Goal: Information Seeking & Learning: Learn about a topic

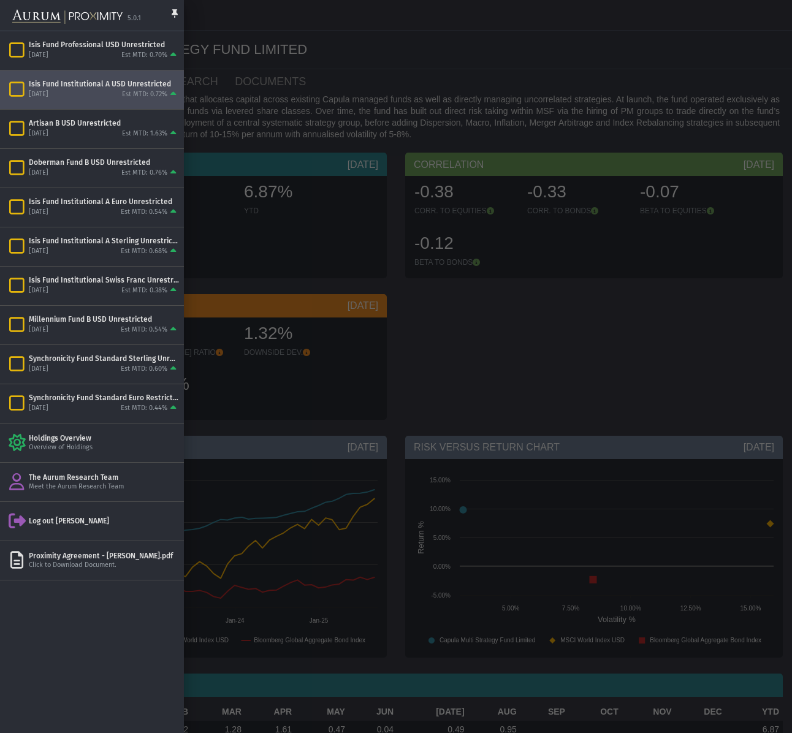
click at [486, 373] on div at bounding box center [396, 366] width 792 height 733
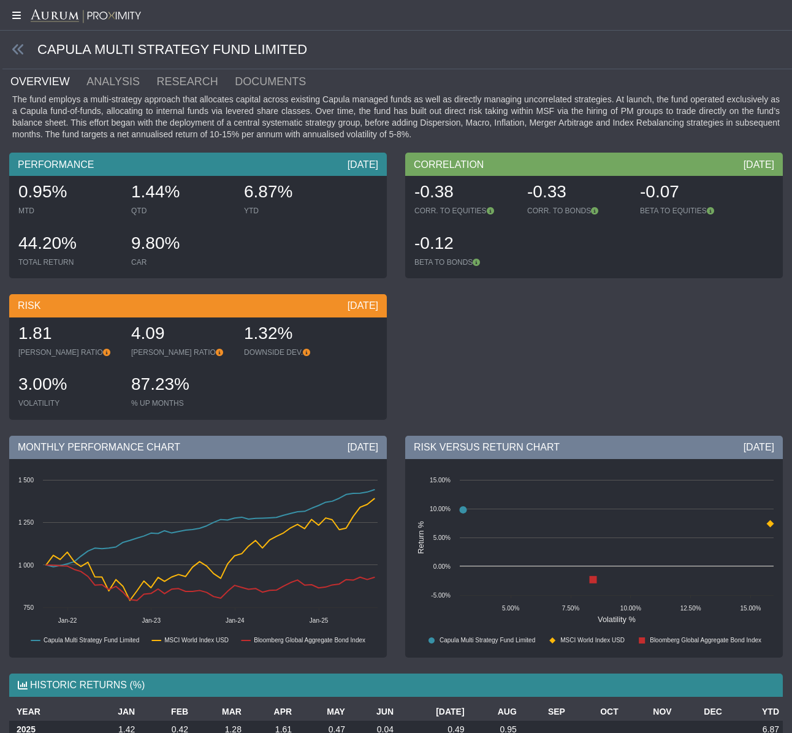
click at [15, 16] on icon at bounding box center [15, 15] width 31 height 10
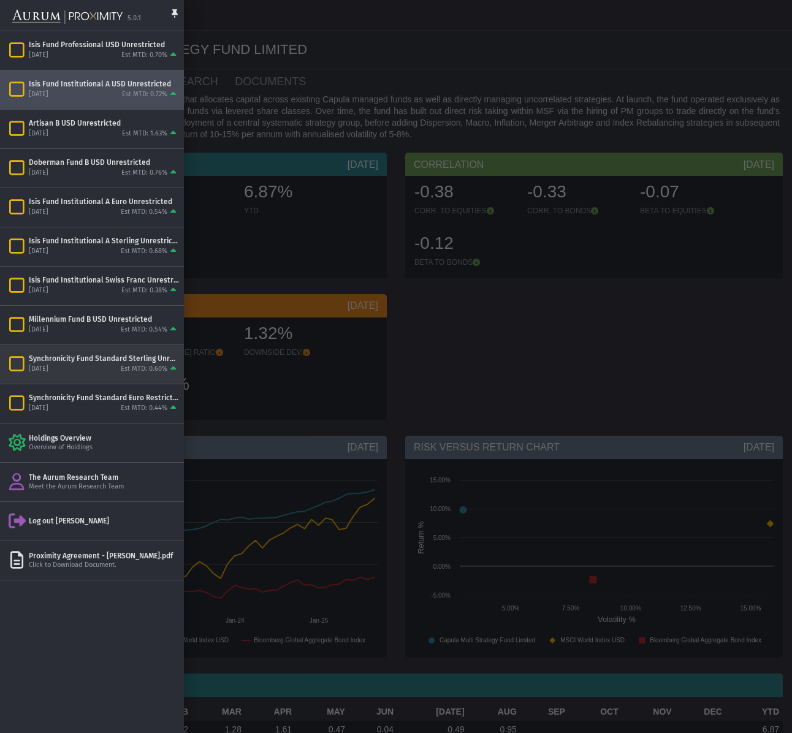
click at [150, 362] on div "Synchronicity Fund Standard Sterling Unrestricted" at bounding box center [104, 359] width 150 height 10
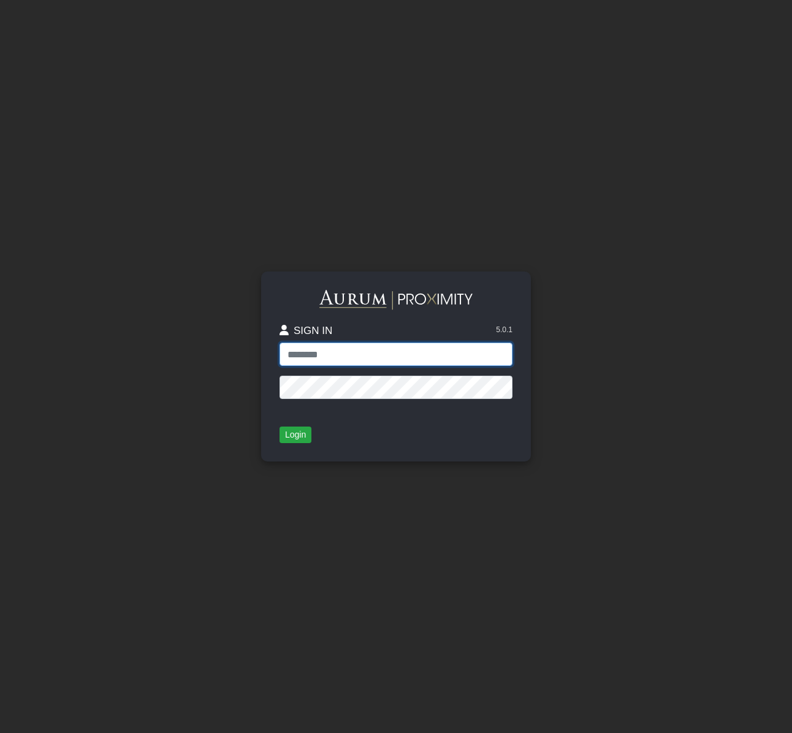
type input "**********"
click at [301, 433] on button "Login" at bounding box center [295, 434] width 32 height 17
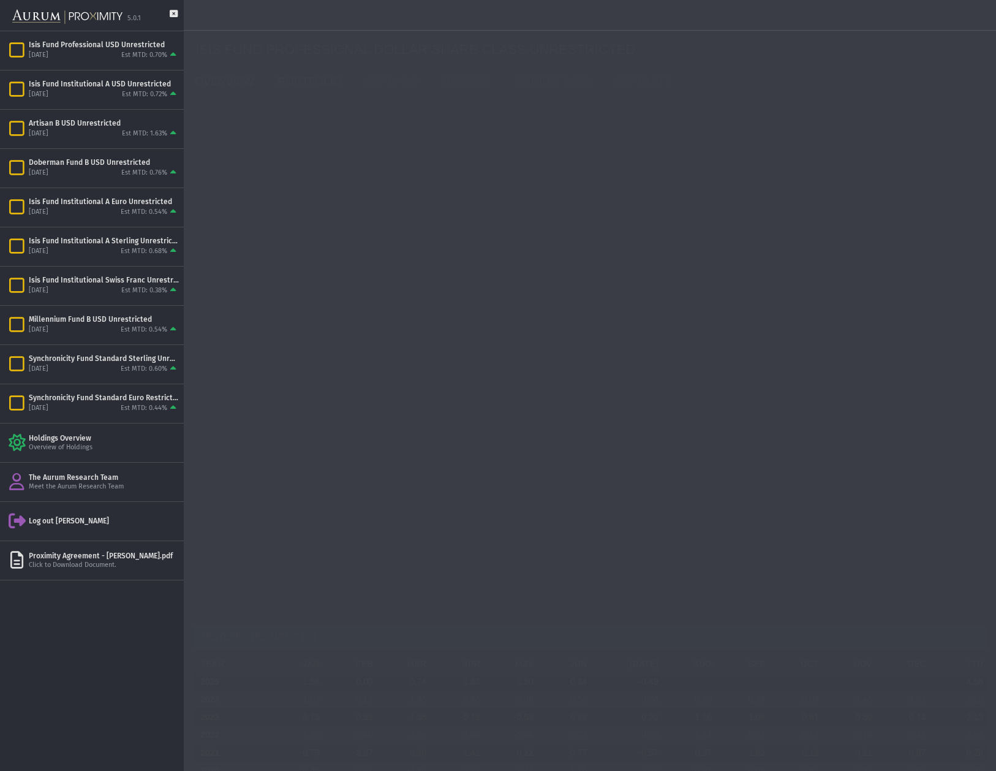
click at [305, 80] on link "PORTFOLIO" at bounding box center [313, 81] width 88 height 25
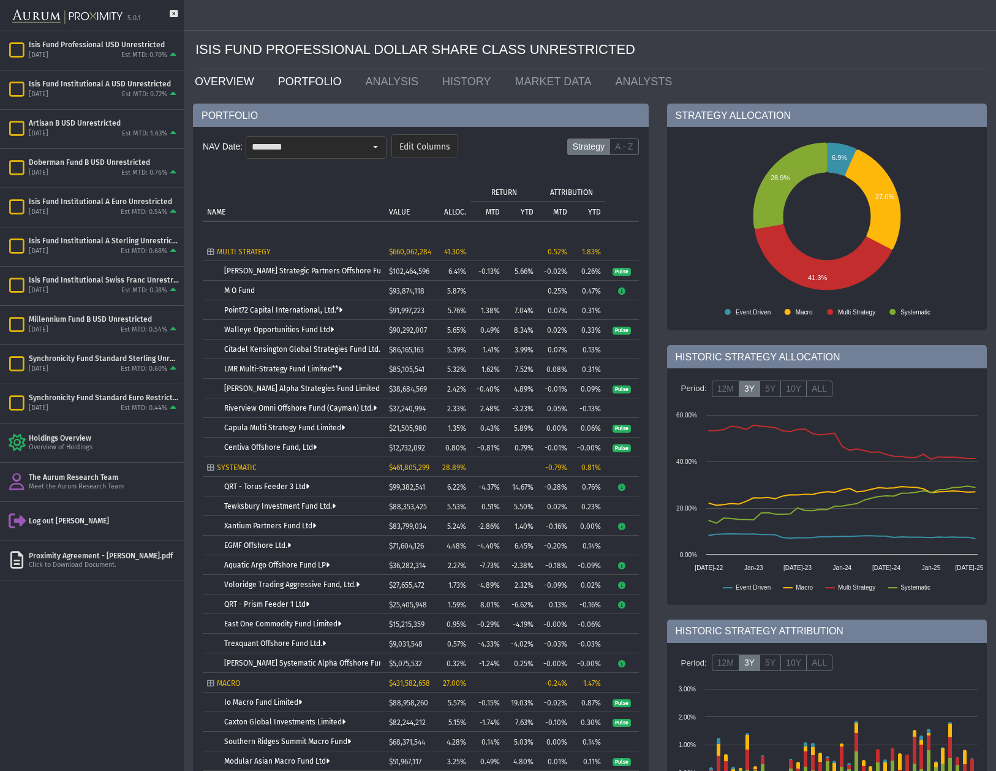
click at [225, 79] on link "OVERVIEW" at bounding box center [227, 81] width 83 height 25
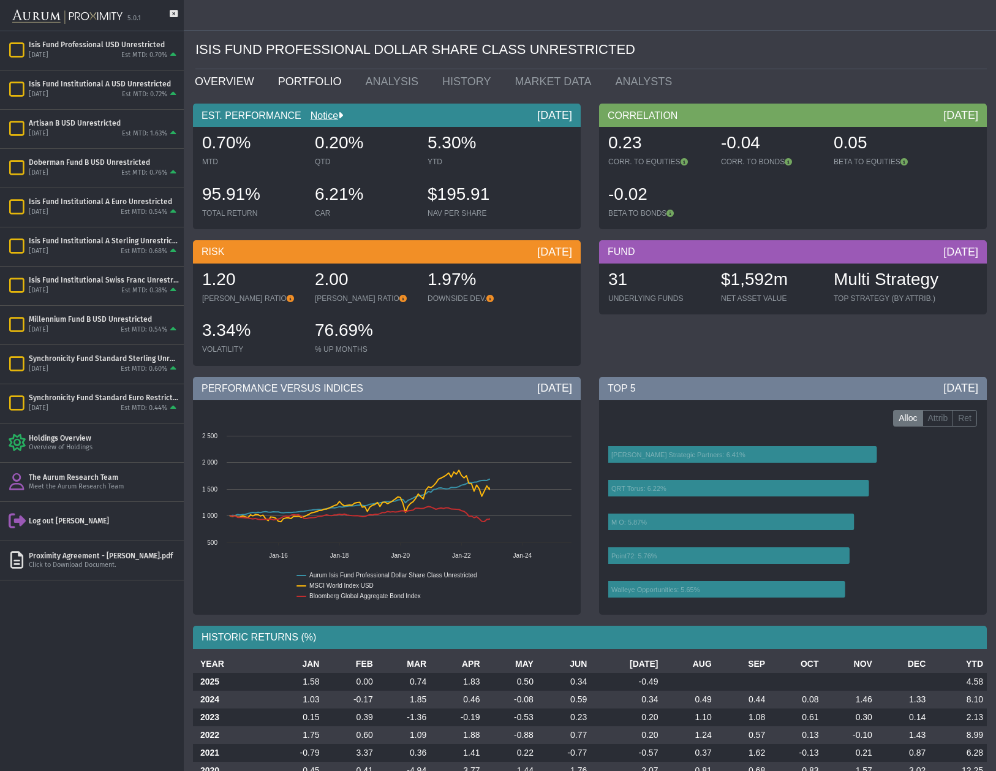
click at [305, 78] on link "PORTFOLIO" at bounding box center [313, 81] width 88 height 25
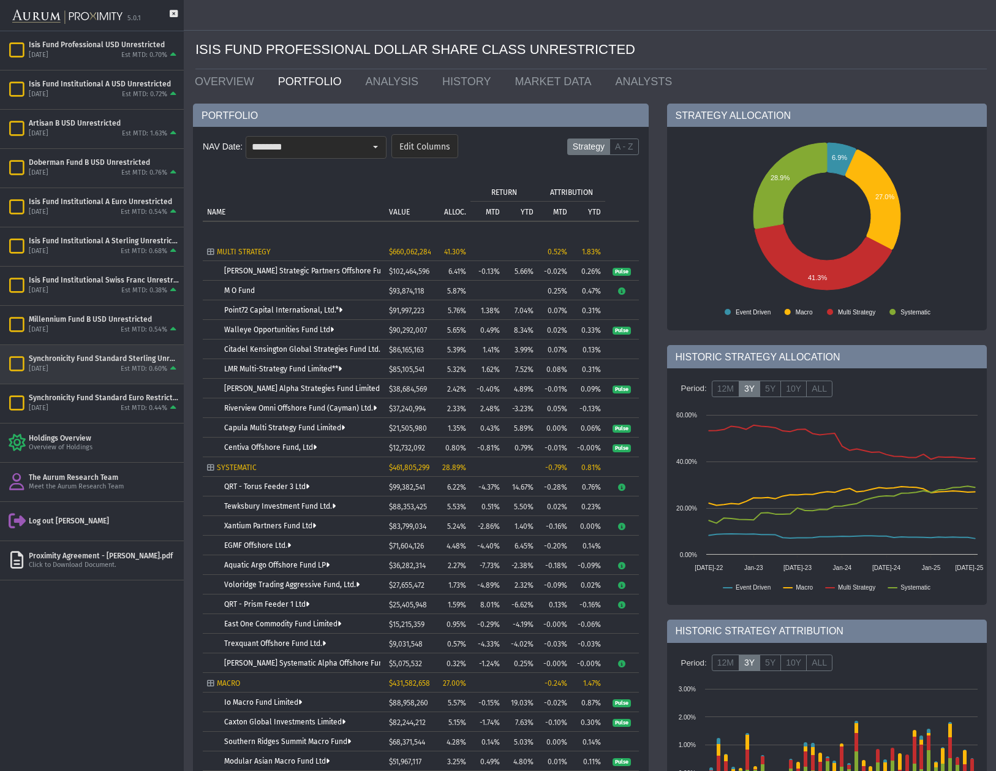
click at [95, 362] on div "Synchronicity Fund Standard Sterling Unrestricted" at bounding box center [104, 359] width 150 height 10
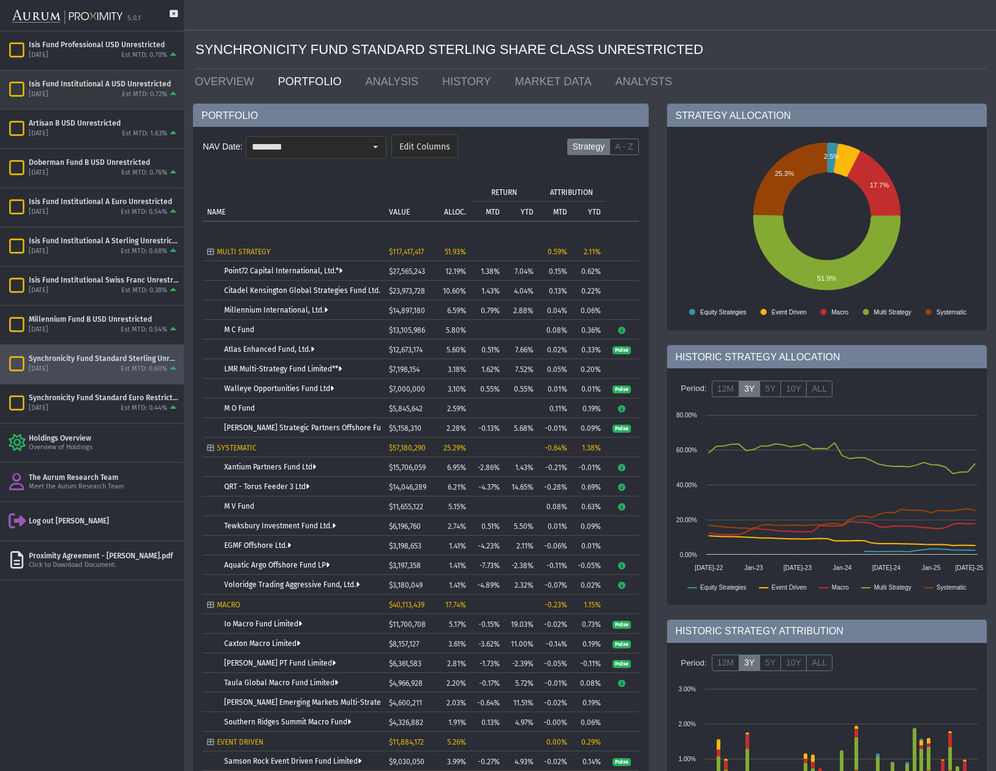
click at [91, 87] on div "Isis Fund Institutional A USD Unrestricted" at bounding box center [104, 84] width 150 height 10
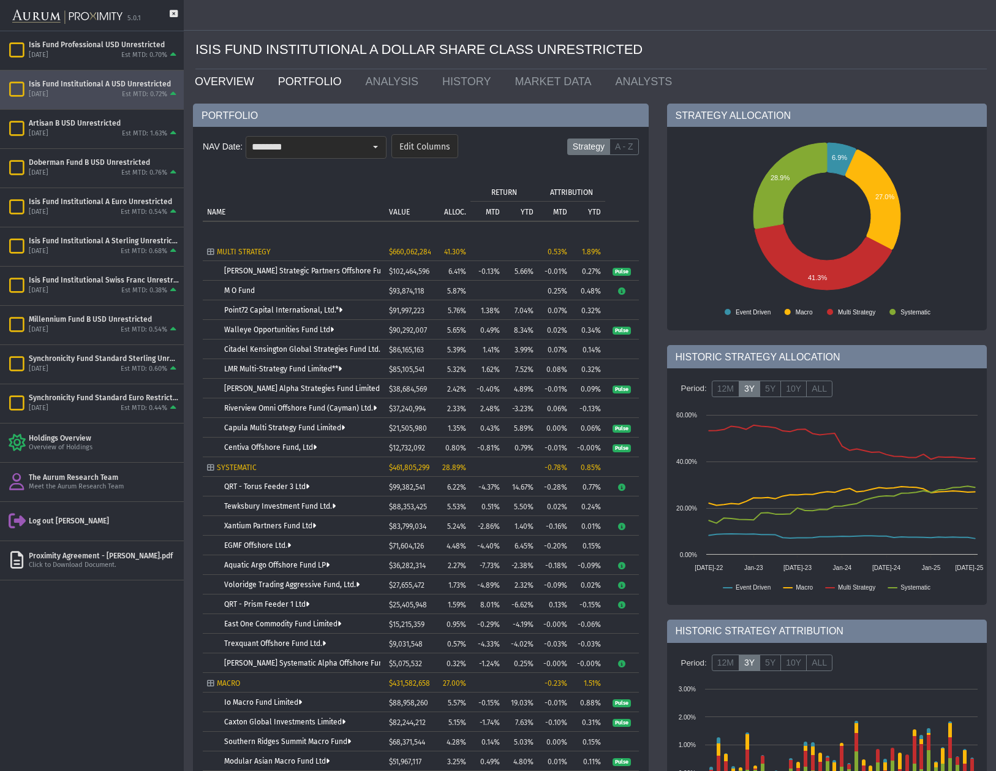
click at [223, 81] on link "OVERVIEW" at bounding box center [227, 81] width 83 height 25
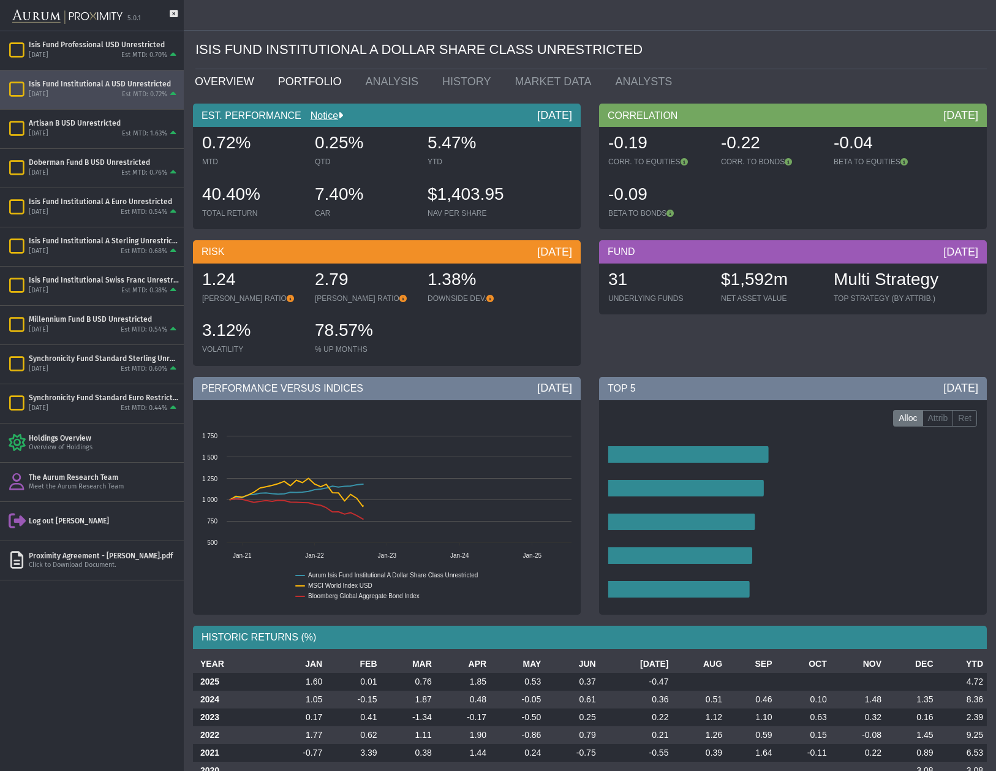
click at [304, 80] on link "PORTFOLIO" at bounding box center [313, 81] width 88 height 25
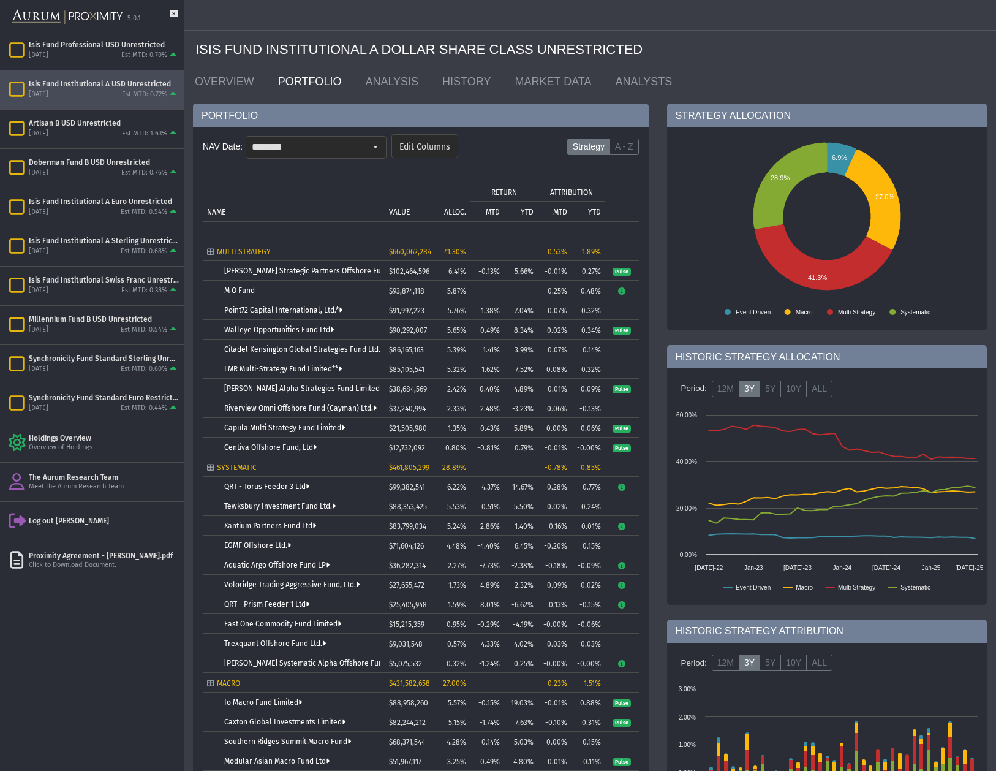
click at [281, 427] on link "Capula Multi Strategy Fund Limited" at bounding box center [284, 427] width 121 height 9
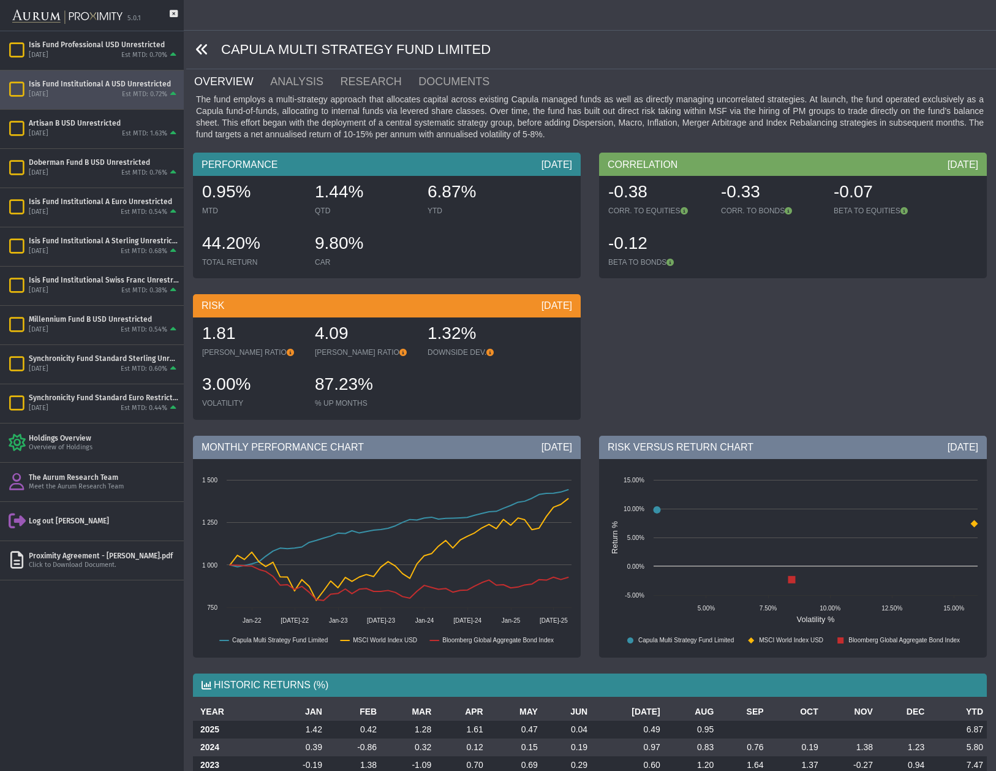
click at [205, 48] on icon at bounding box center [201, 49] width 13 height 13
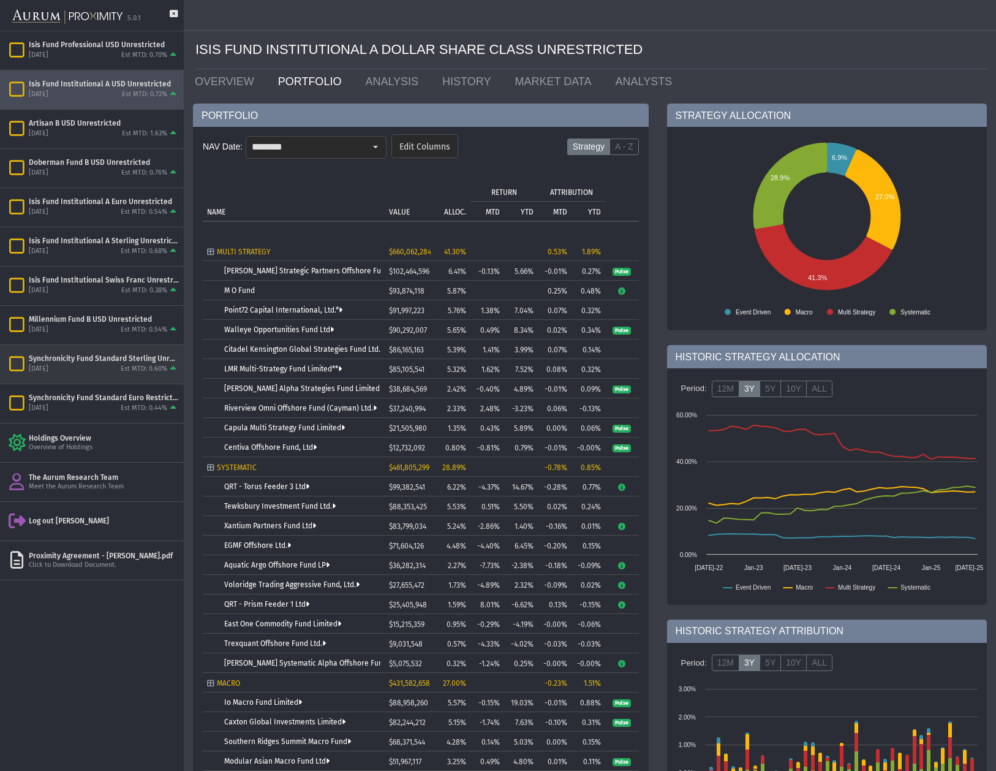
click at [64, 365] on div "August 2025 Est MTD: 0.60%" at bounding box center [104, 369] width 150 height 11
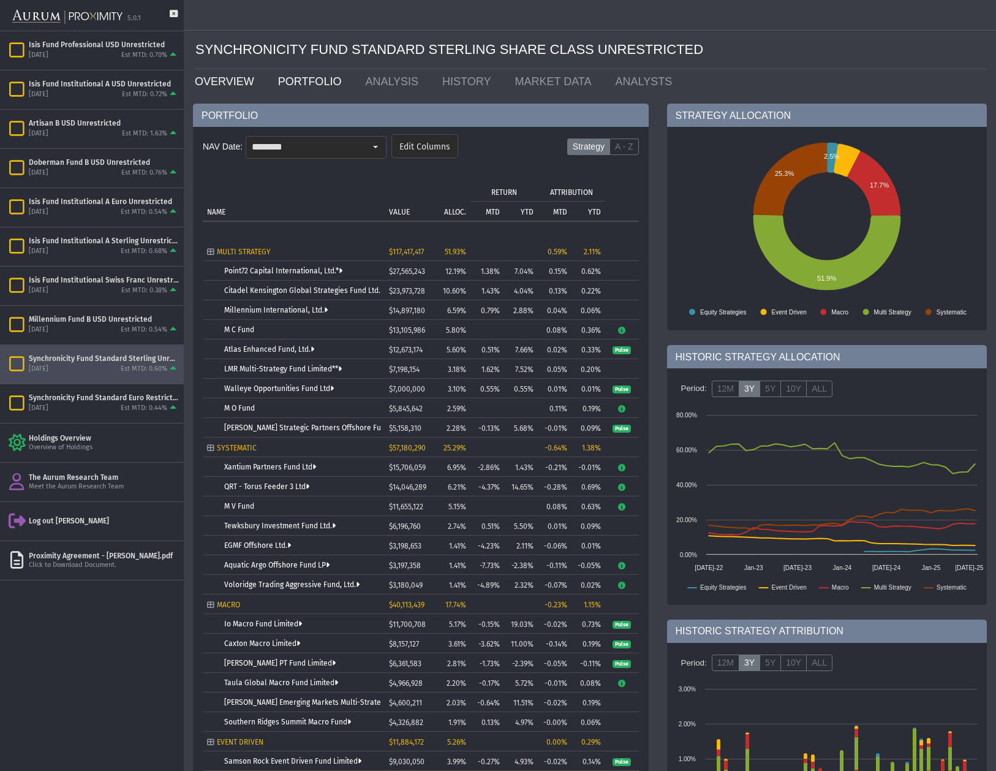
click at [228, 83] on link "OVERVIEW" at bounding box center [227, 81] width 83 height 25
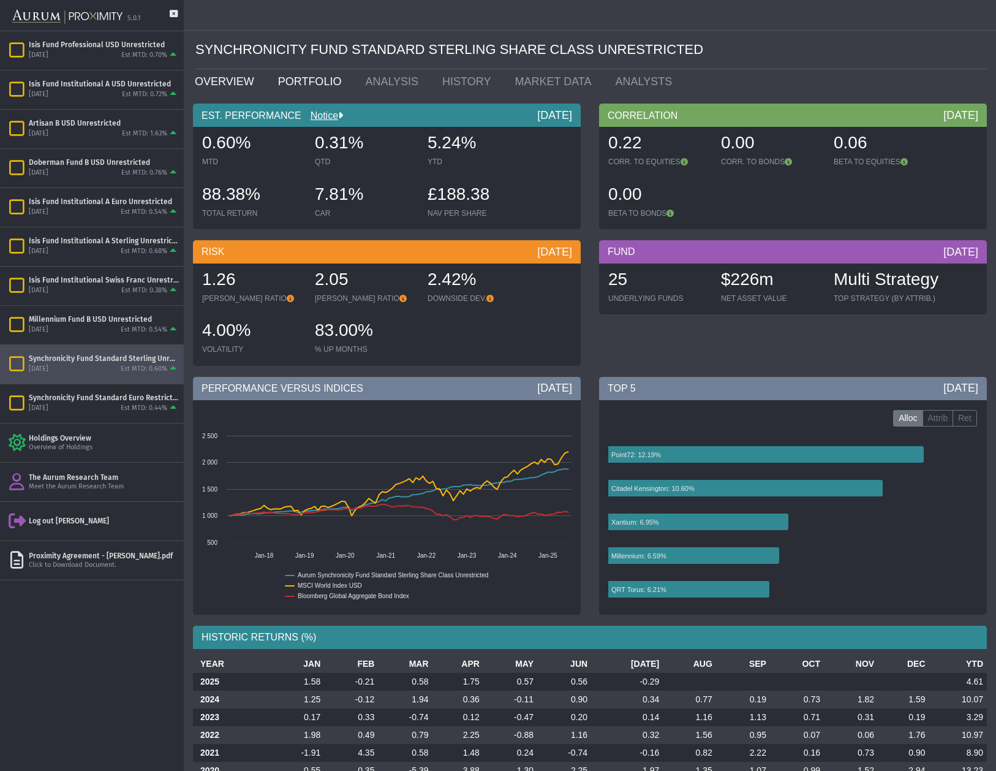
click at [305, 81] on link "PORTFOLIO" at bounding box center [313, 81] width 88 height 25
click at [306, 78] on link "PORTFOLIO" at bounding box center [313, 81] width 88 height 25
click at [301, 81] on link "PORTFOLIO" at bounding box center [313, 81] width 88 height 25
click at [222, 77] on link "OVERVIEW" at bounding box center [227, 81] width 83 height 25
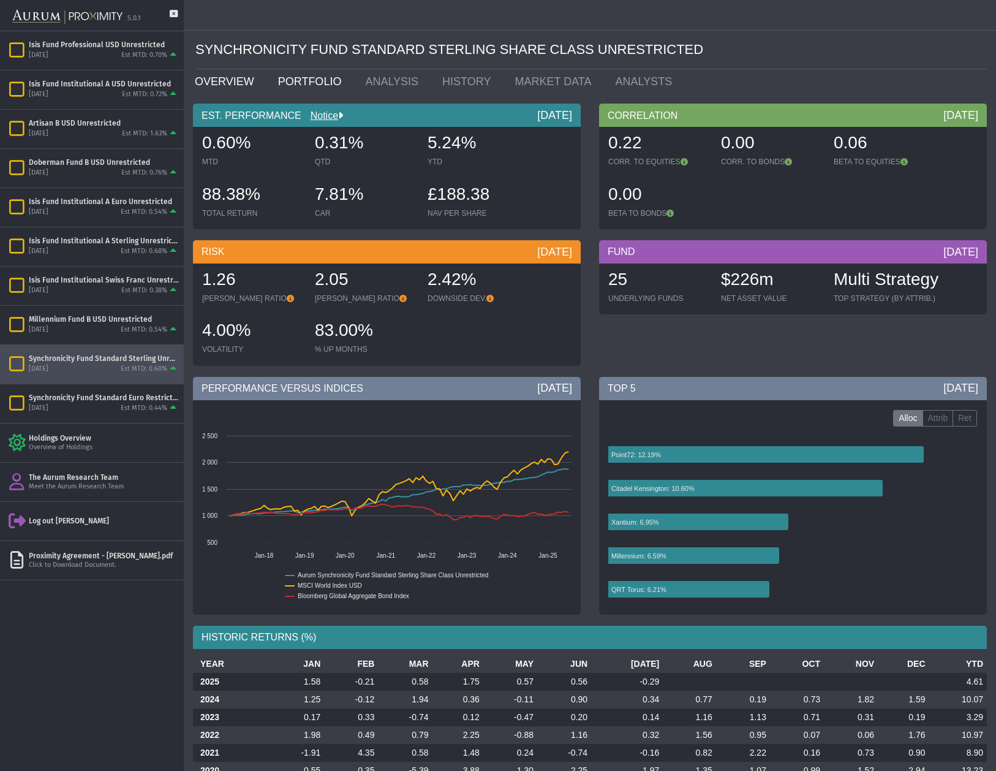
click at [298, 79] on link "PORTFOLIO" at bounding box center [313, 81] width 88 height 25
click at [91, 395] on div "Synchronicity Fund Standard Euro Restricted" at bounding box center [104, 398] width 150 height 10
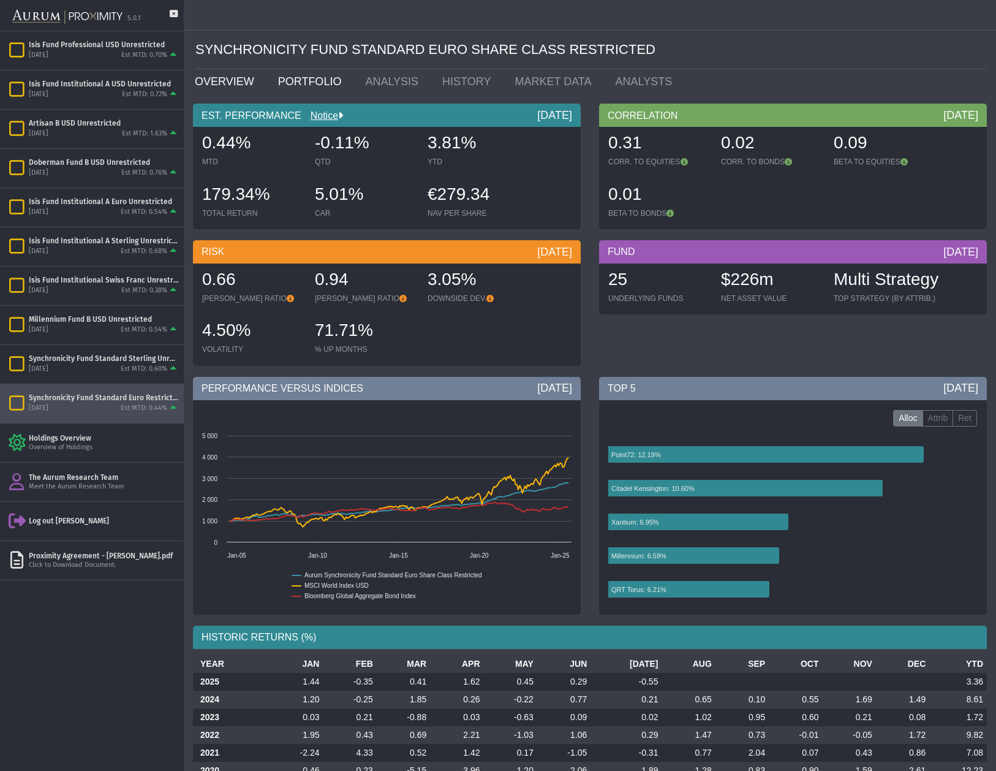
click at [291, 78] on link "PORTFOLIO" at bounding box center [313, 81] width 88 height 25
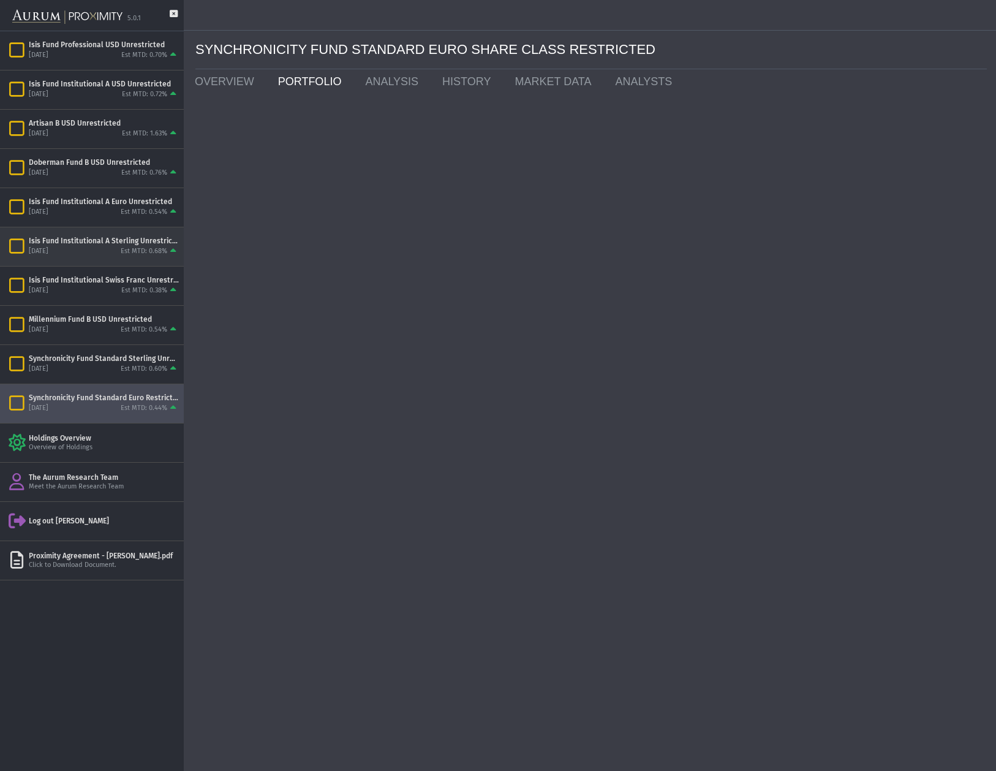
click at [85, 250] on div "August 2025 Est MTD: 0.68%" at bounding box center [104, 251] width 150 height 11
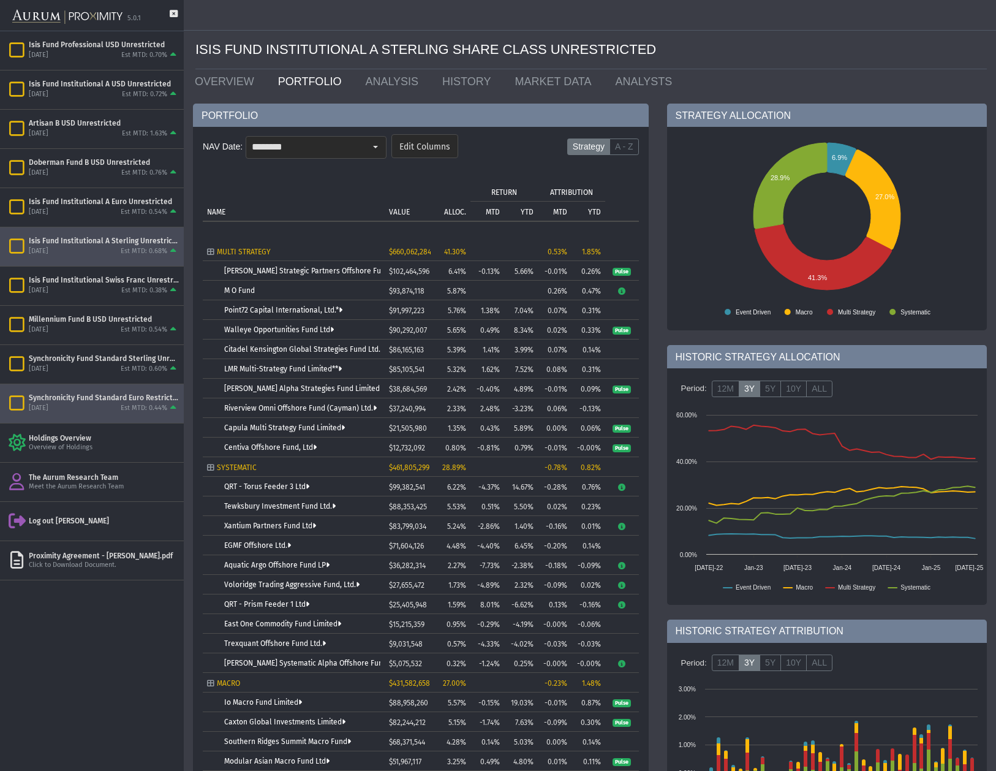
click at [80, 401] on div "Synchronicity Fund Standard Euro Restricted" at bounding box center [104, 398] width 150 height 10
